Goal: Task Accomplishment & Management: Manage account settings

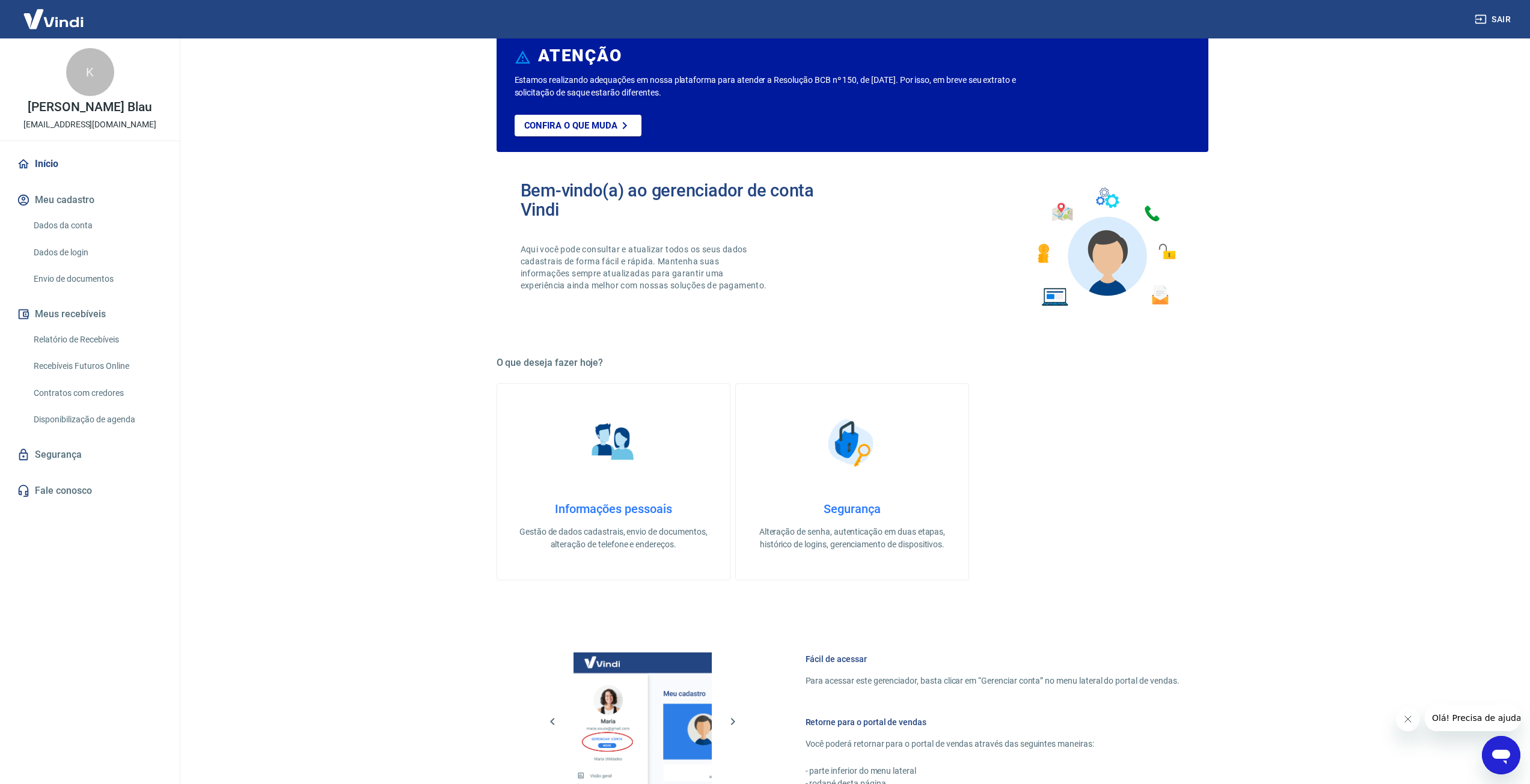
scroll to position [241, 0]
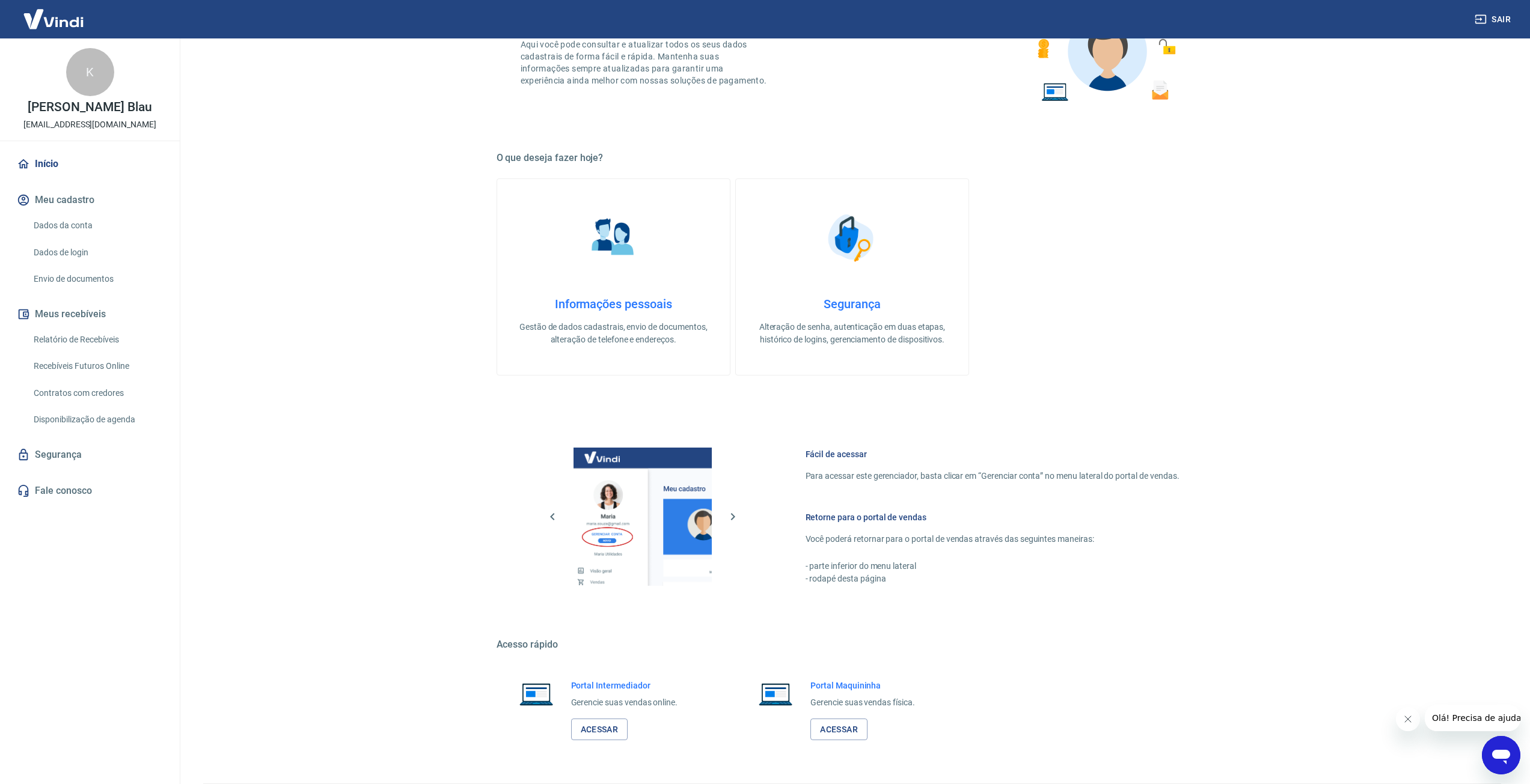
click at [53, 220] on link "Dados da conta" at bounding box center [97, 226] width 136 height 25
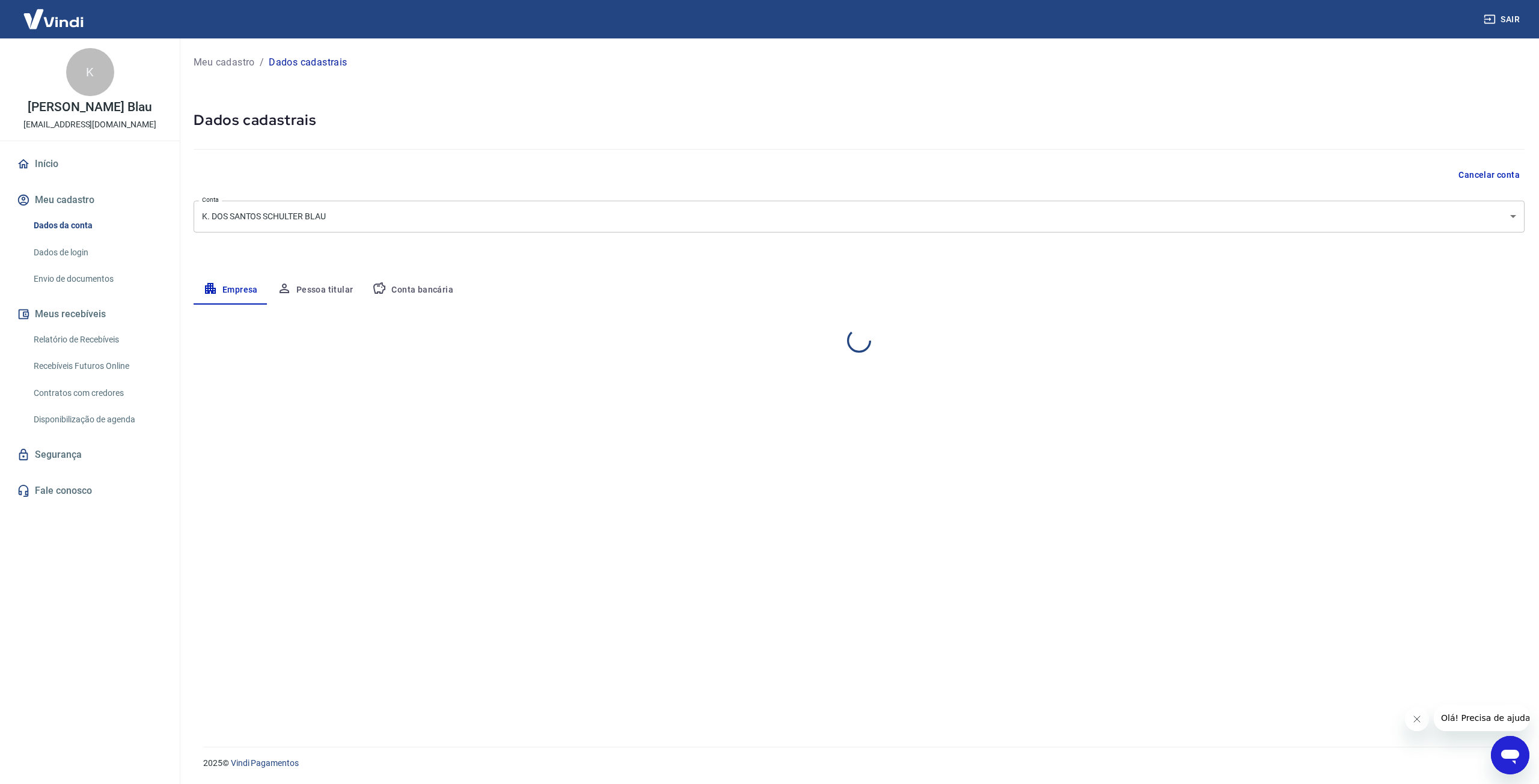
select select "SC"
select select "business"
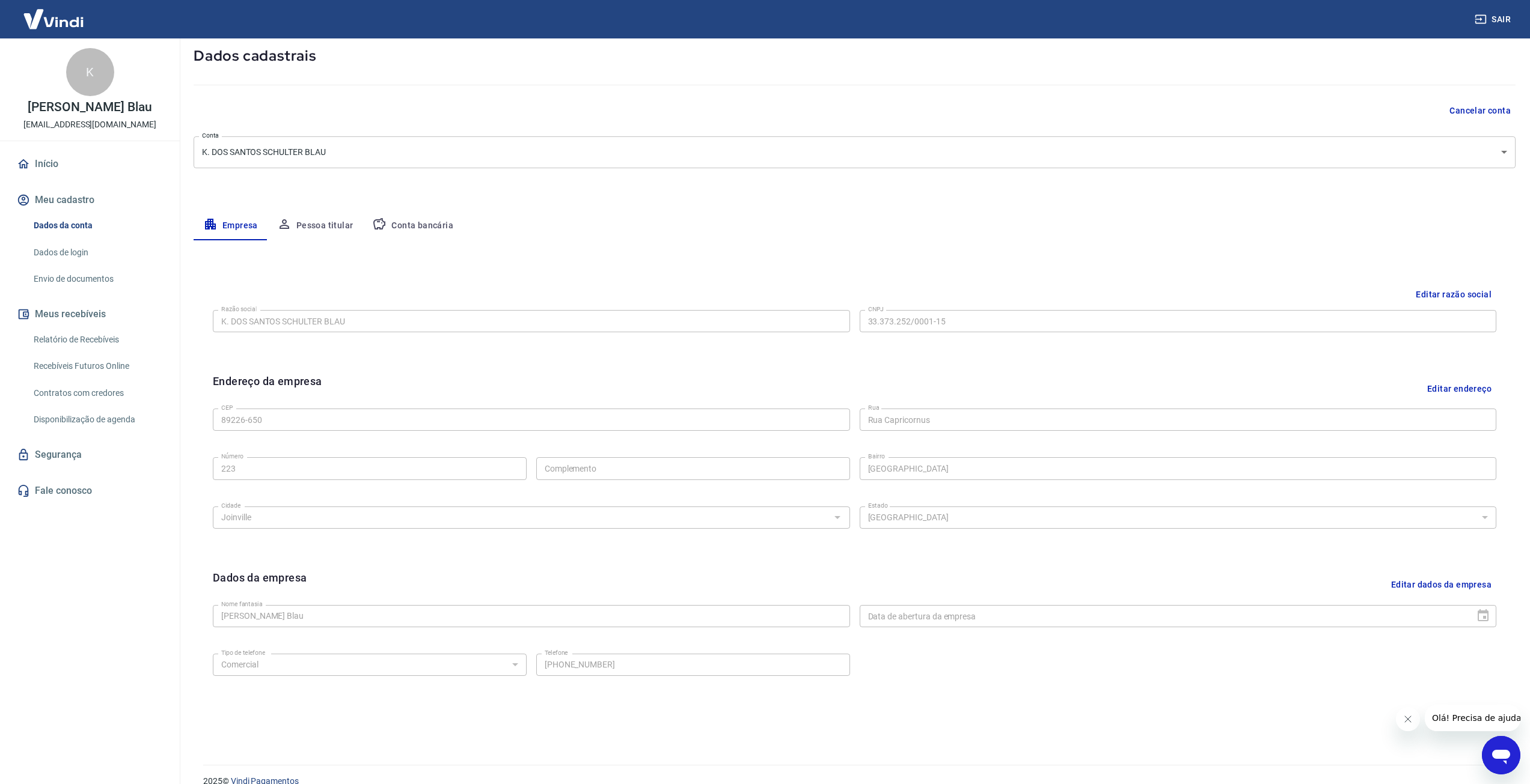
scroll to position [82, 0]
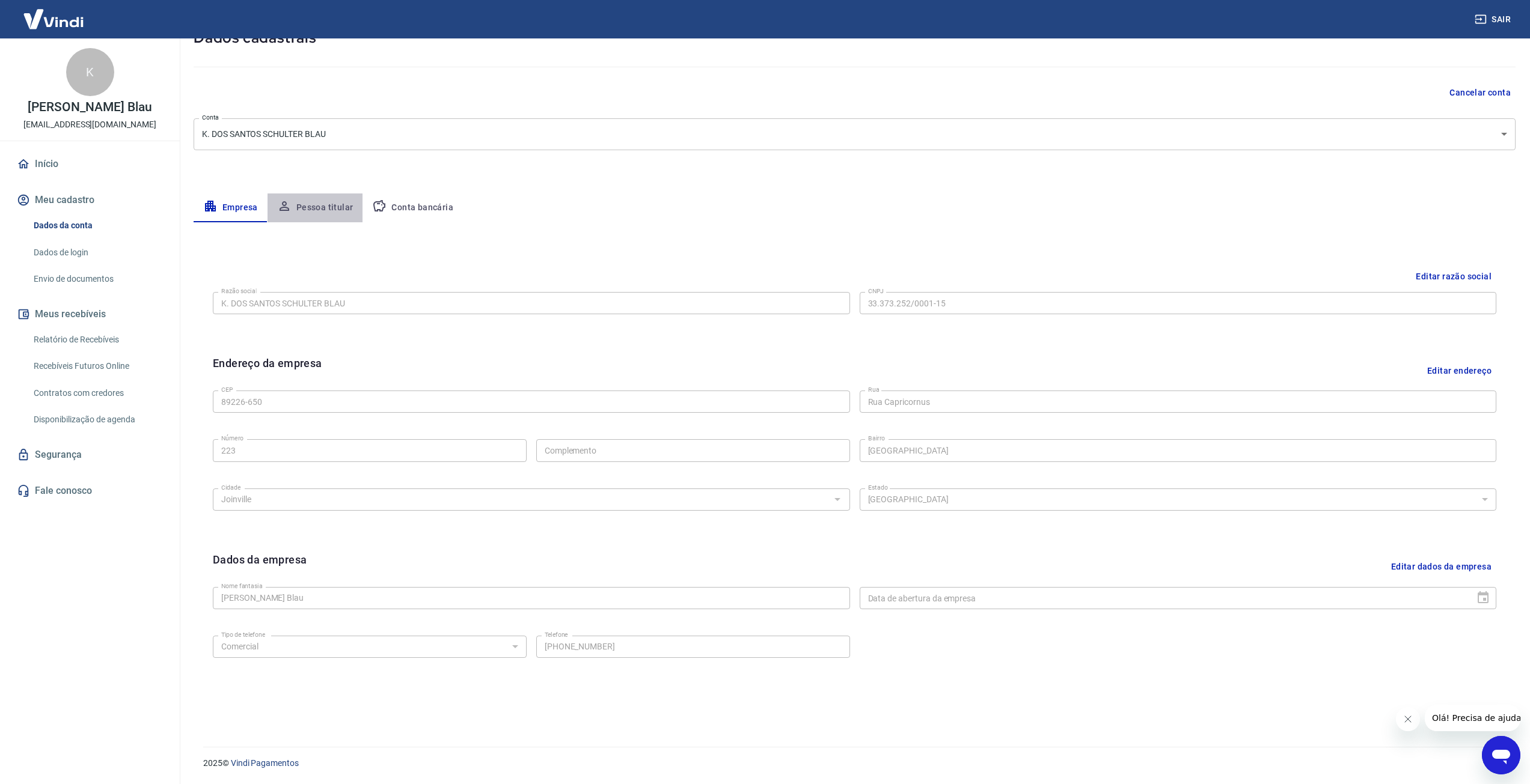
click at [324, 203] on button "Pessoa titular" at bounding box center [315, 208] width 96 height 29
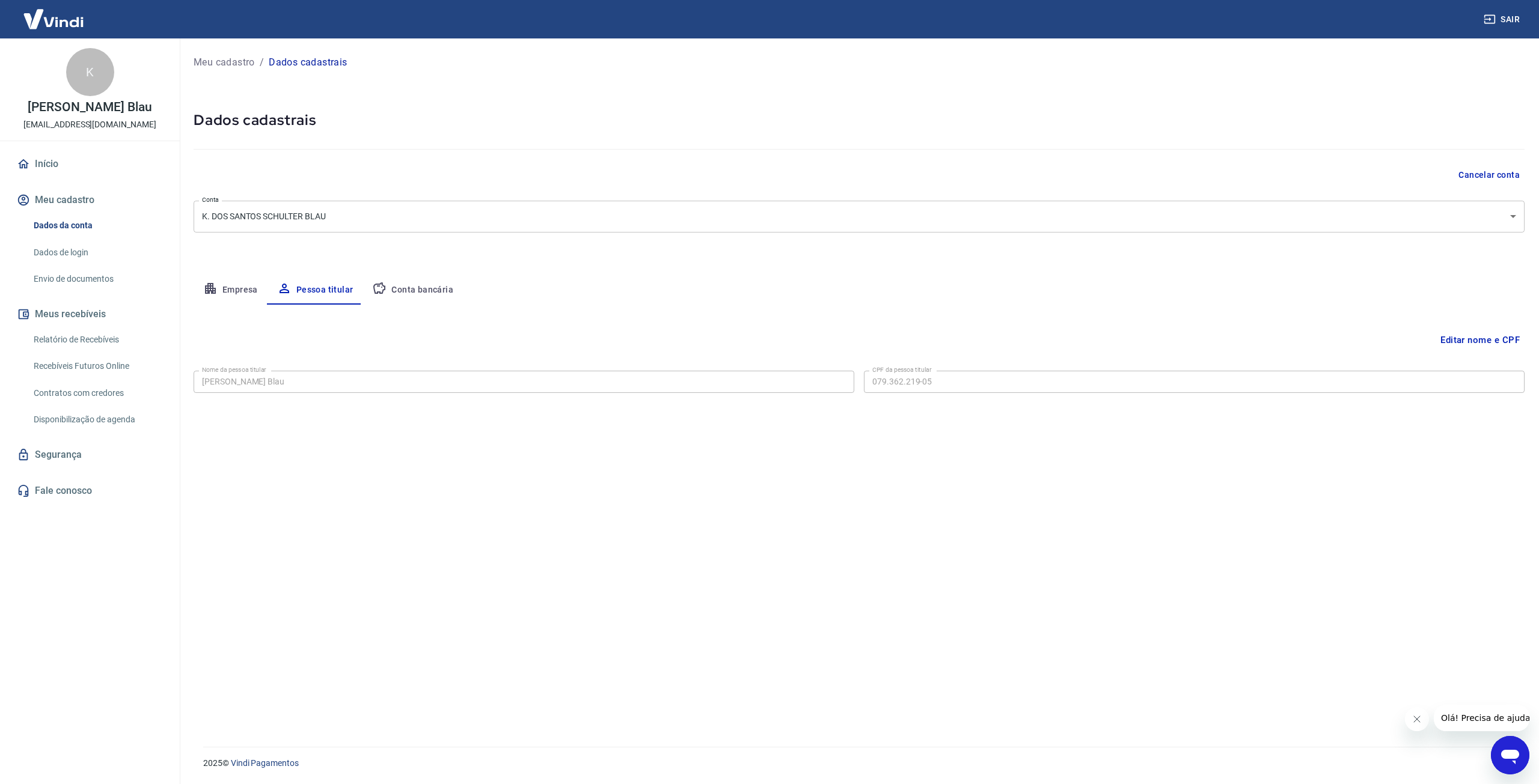
click at [425, 292] on button "Conta bancária" at bounding box center [413, 290] width 101 height 29
select select "1"
click at [737, 485] on div "Editar conta bancária Banco 260 - Nu Pagamentos S.A. Banco Tipo de conta Conta …" at bounding box center [859, 511] width 1331 height 414
click at [806, 415] on div "Agência (sem dígito) 0001 Agência (sem dígito) Conta (sem dígito) 903652359 Con…" at bounding box center [524, 435] width 661 height 39
click at [50, 166] on link "Início" at bounding box center [90, 164] width 151 height 26
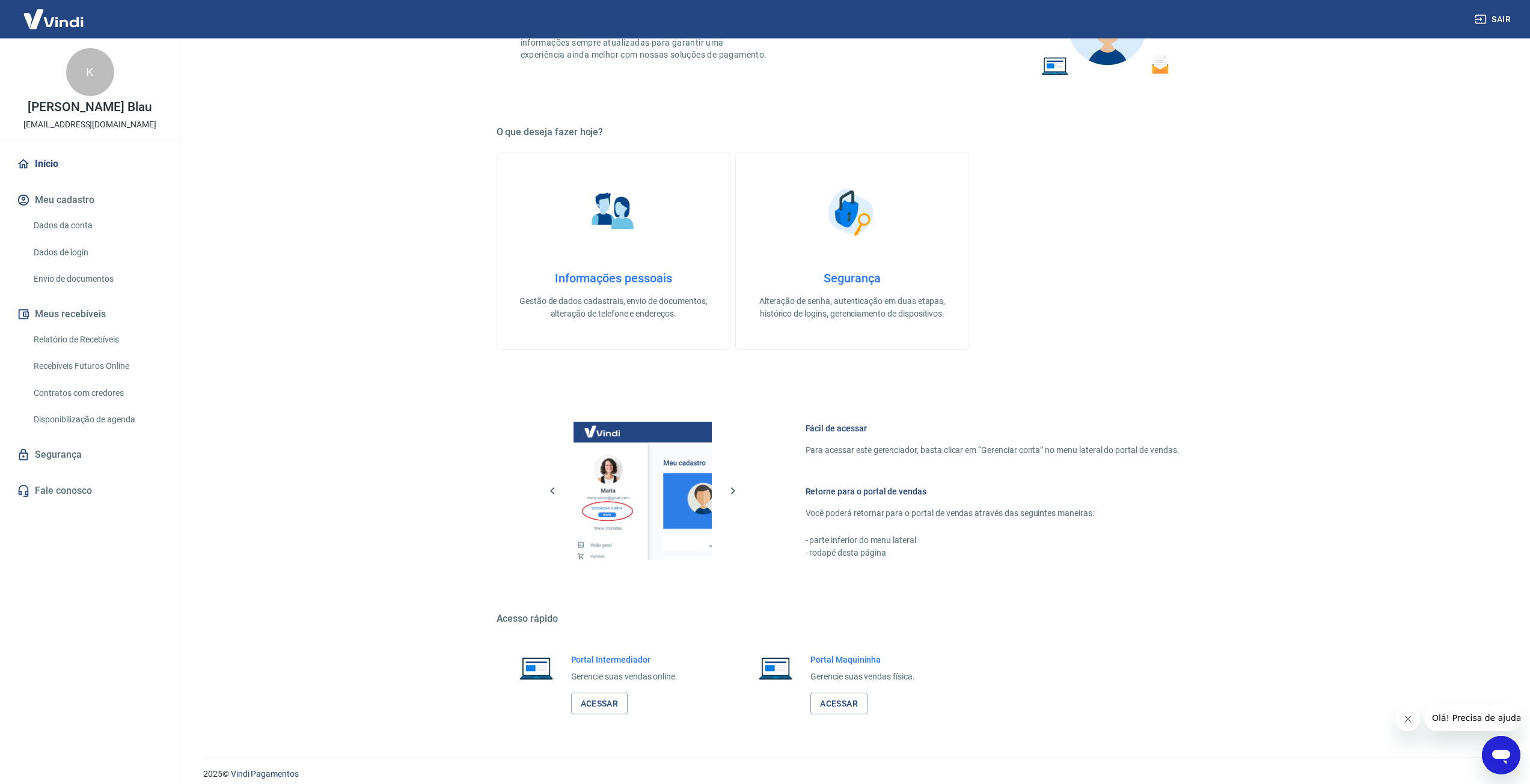
scroll to position [277, 0]
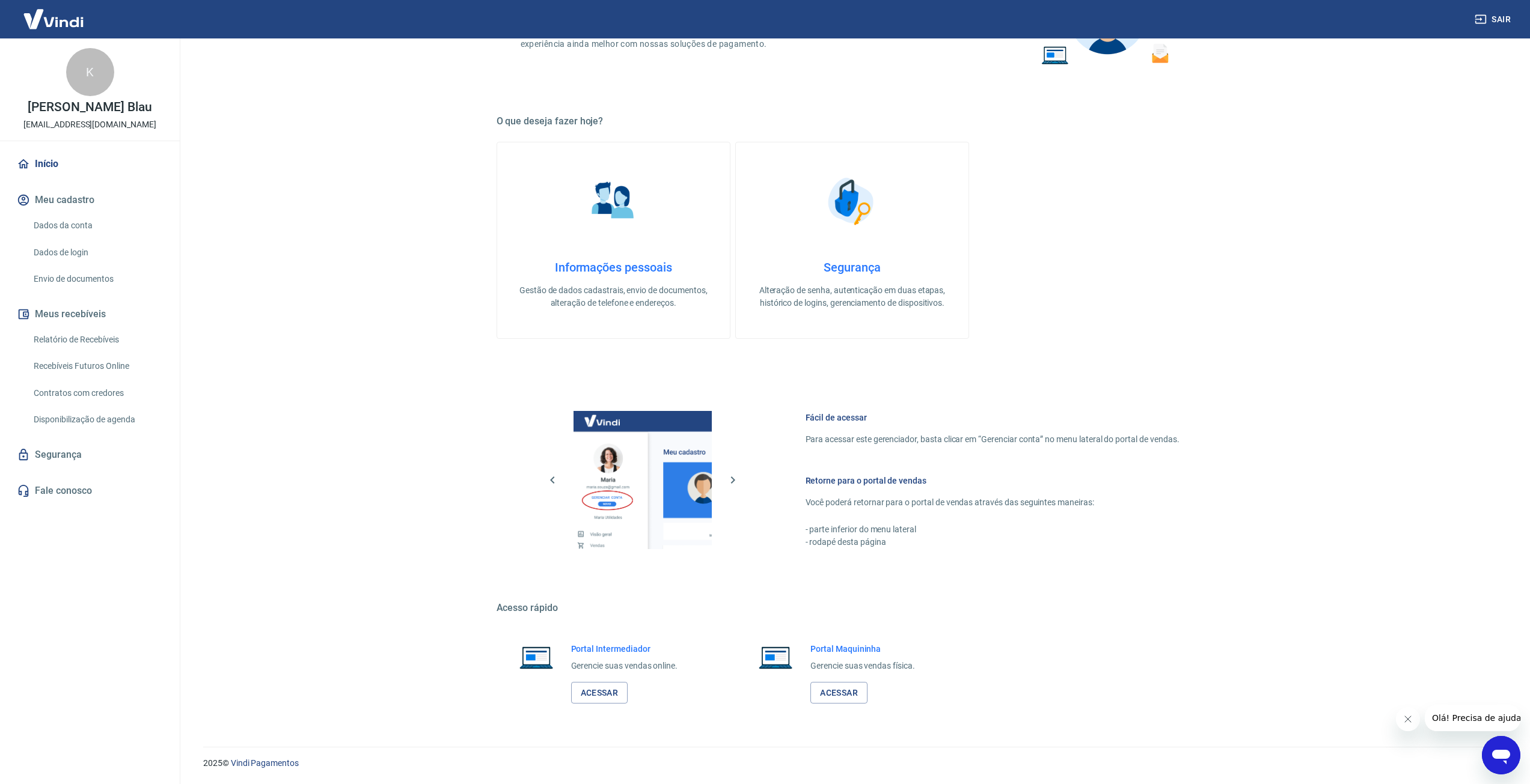
click at [55, 223] on link "Dados da conta" at bounding box center [97, 226] width 136 height 25
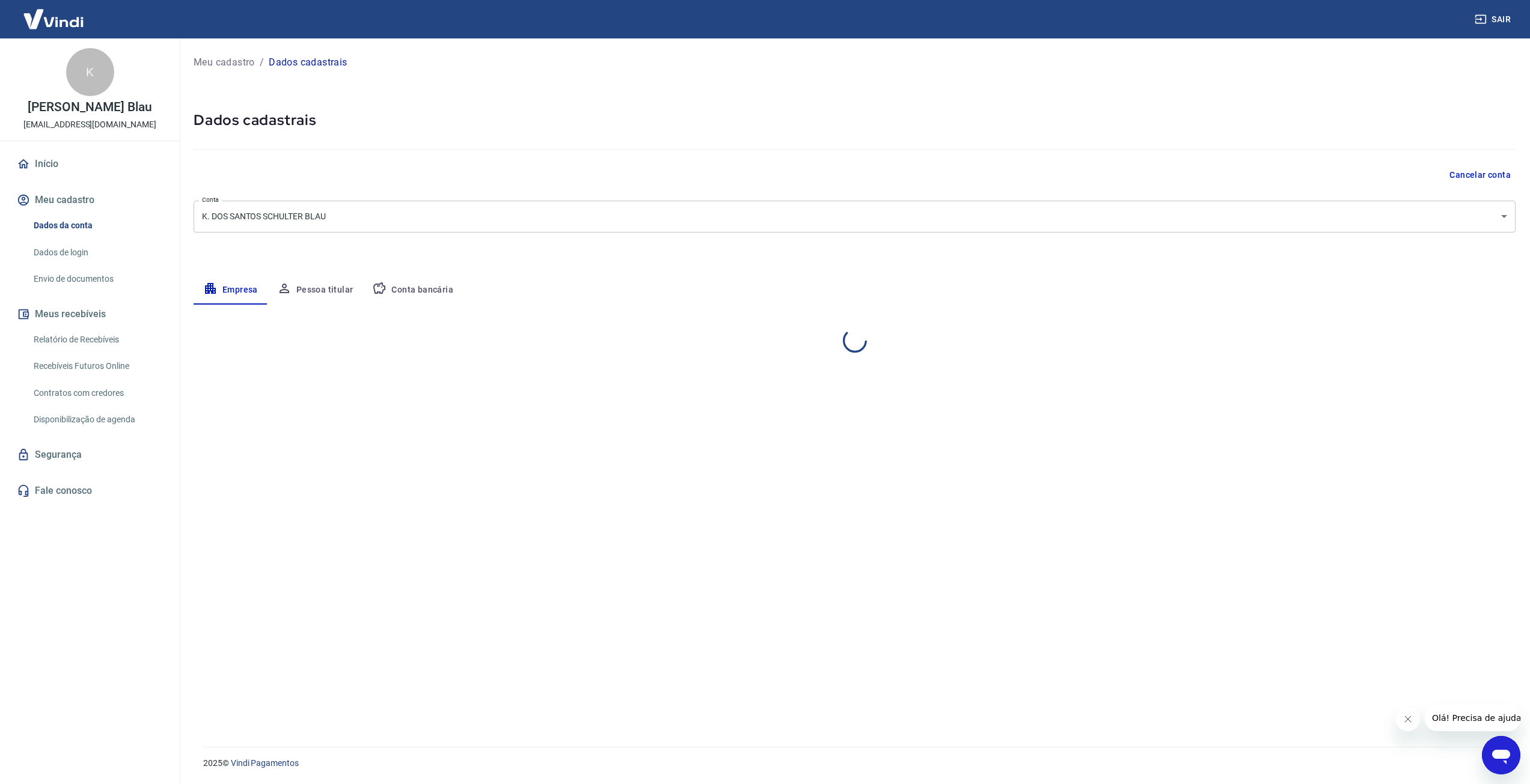
select select "SC"
select select "business"
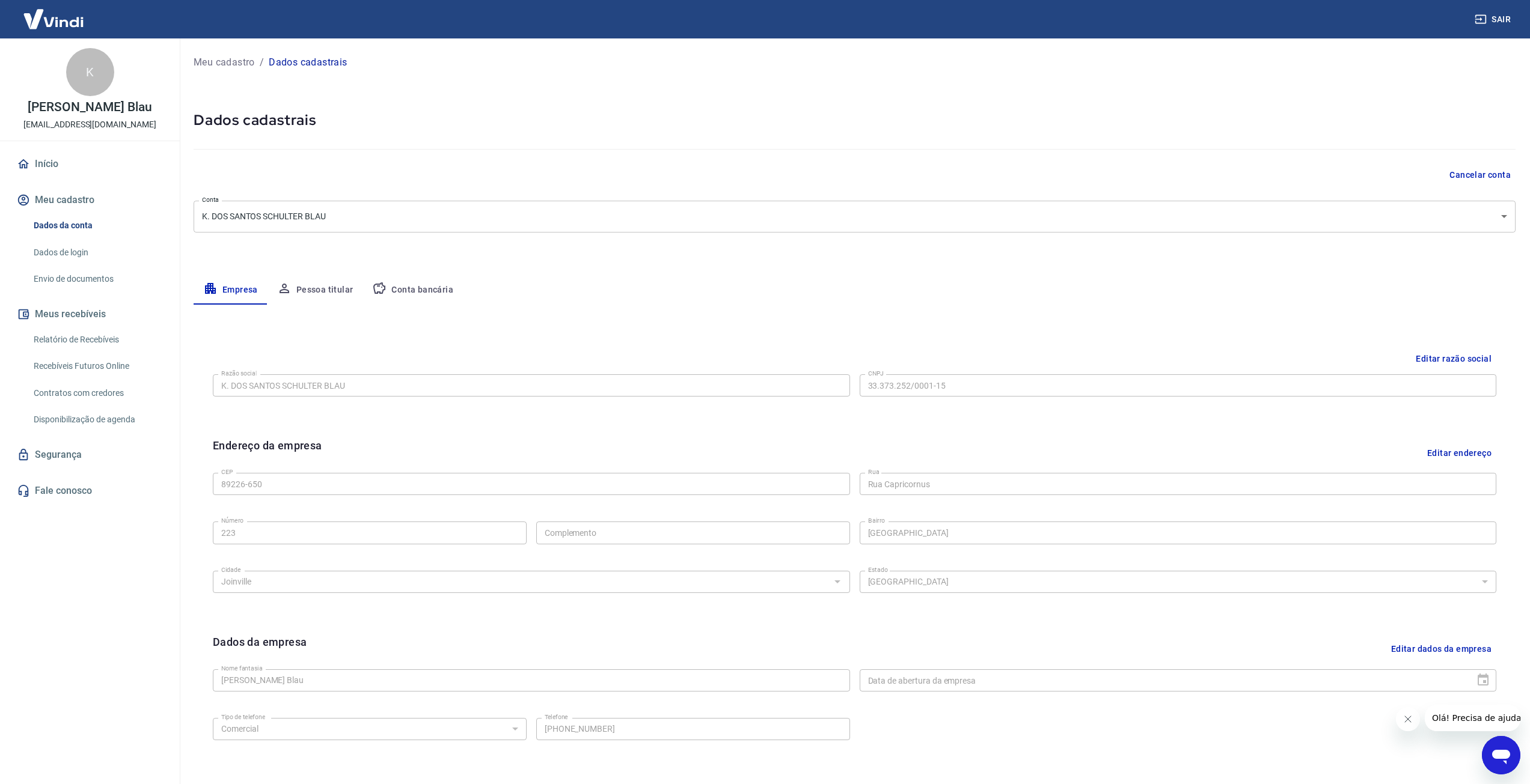
click at [330, 298] on button "Pessoa titular" at bounding box center [315, 290] width 96 height 29
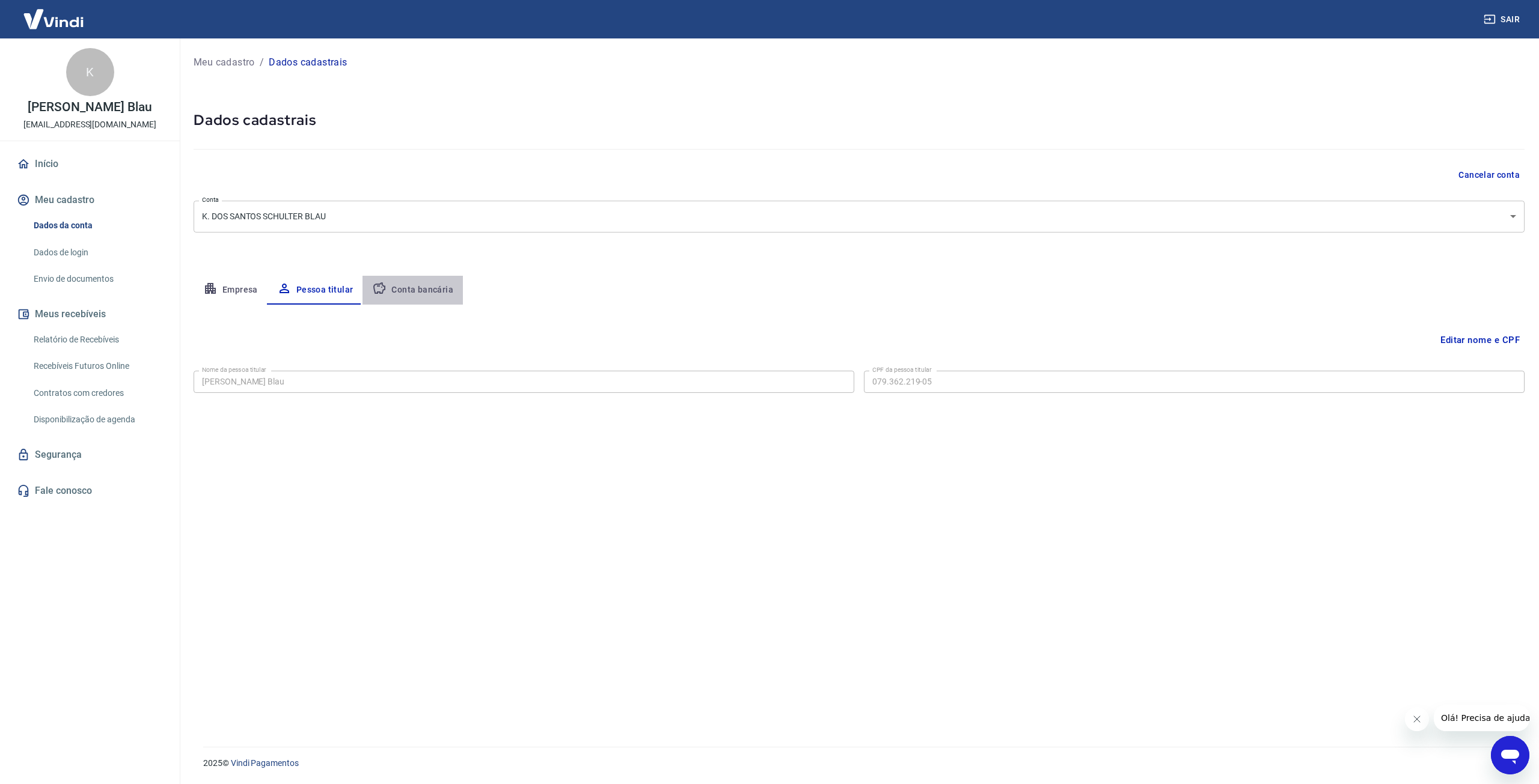
click at [421, 289] on button "Conta bancária" at bounding box center [413, 290] width 101 height 29
select select "1"
